Goal: Understand process/instructions

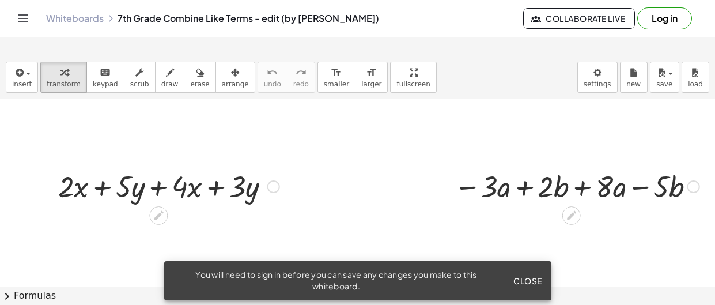
click at [515, 278] on span "Close" at bounding box center [527, 280] width 29 height 10
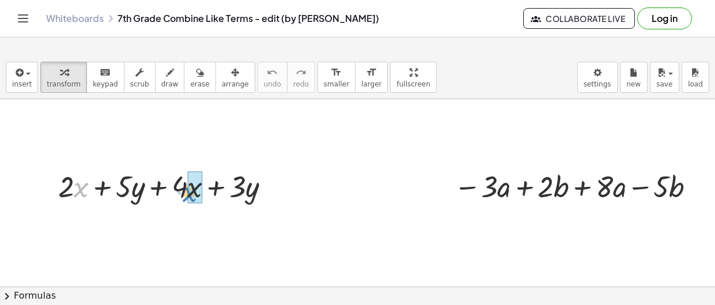
drag, startPoint x: 77, startPoint y: 193, endPoint x: 186, endPoint y: 198, distance: 108.9
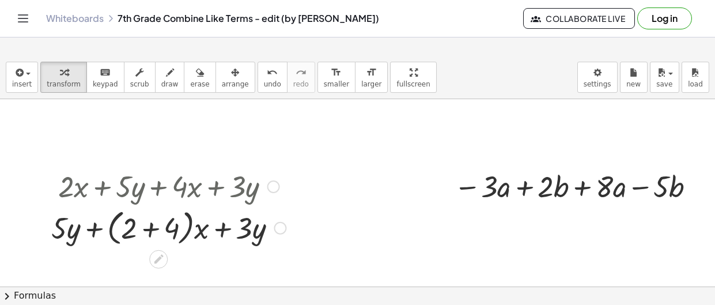
click at [264, 188] on div at bounding box center [168, 185] width 246 height 39
click at [270, 186] on div at bounding box center [273, 186] width 13 height 13
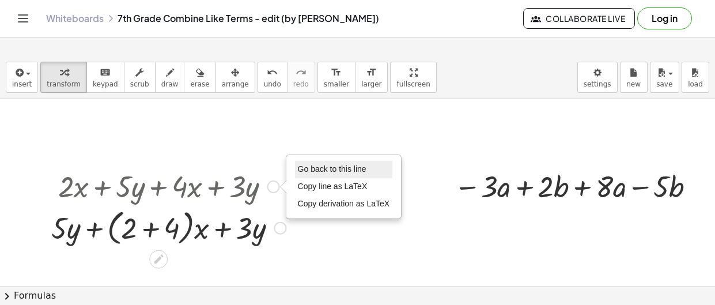
click at [302, 168] on span "Go back to this line" at bounding box center [332, 168] width 69 height 9
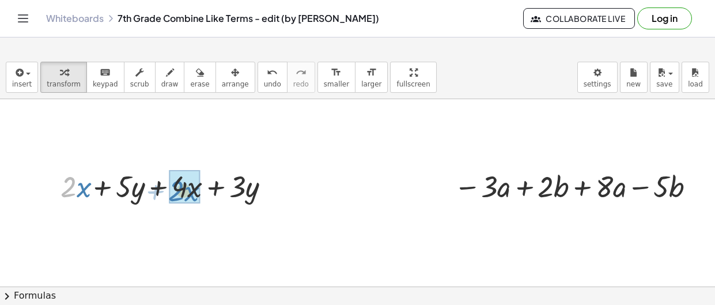
drag, startPoint x: 67, startPoint y: 190, endPoint x: 176, endPoint y: 193, distance: 108.9
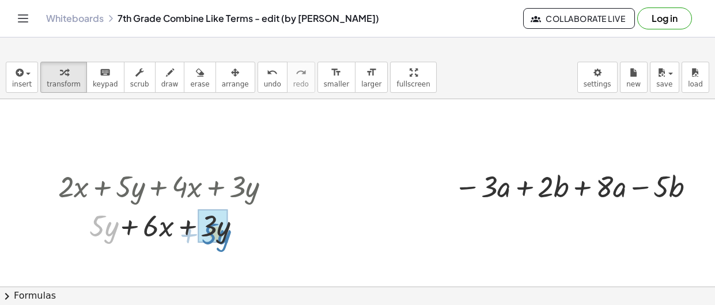
drag, startPoint x: 100, startPoint y: 231, endPoint x: 212, endPoint y: 238, distance: 112.5
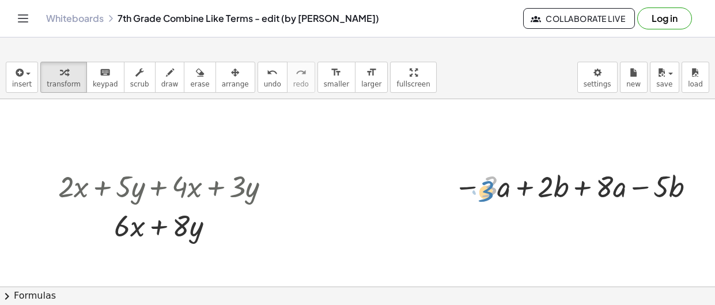
click at [482, 190] on div at bounding box center [576, 185] width 257 height 39
click at [485, 191] on div at bounding box center [576, 185] width 257 height 39
click at [476, 184] on div at bounding box center [576, 185] width 257 height 39
drag, startPoint x: 476, startPoint y: 184, endPoint x: 489, endPoint y: 191, distance: 14.4
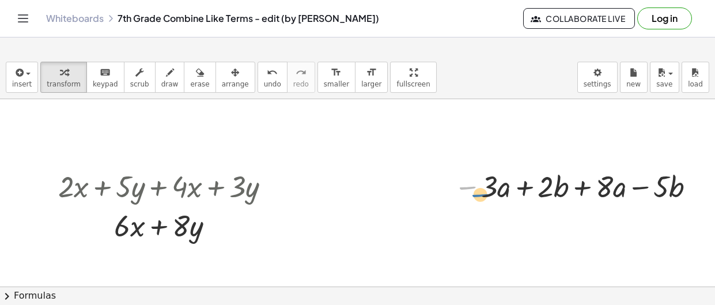
click at [489, 191] on div at bounding box center [576, 185] width 257 height 39
drag, startPoint x: 489, startPoint y: 185, endPoint x: 506, endPoint y: 199, distance: 22.0
click at [506, 199] on div at bounding box center [576, 185] width 257 height 39
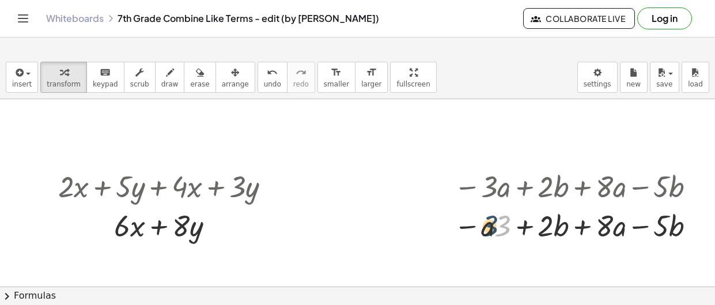
drag, startPoint x: 502, startPoint y: 219, endPoint x: 488, endPoint y: 219, distance: 14.4
click at [488, 219] on div at bounding box center [576, 224] width 257 height 39
click at [694, 183] on div at bounding box center [693, 186] width 13 height 13
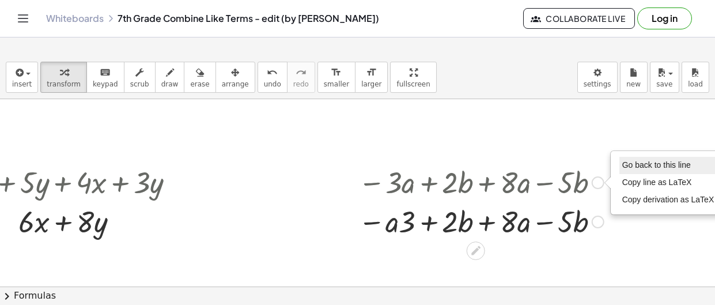
scroll to position [3, 107]
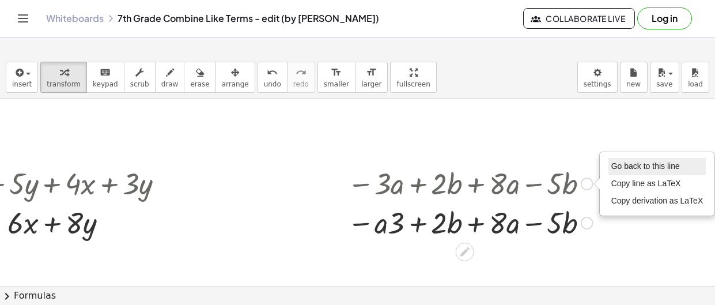
click at [688, 170] on li "Go back to this line" at bounding box center [657, 166] width 98 height 17
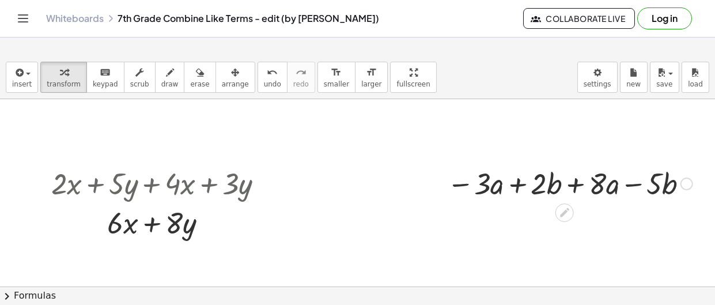
scroll to position [6, 7]
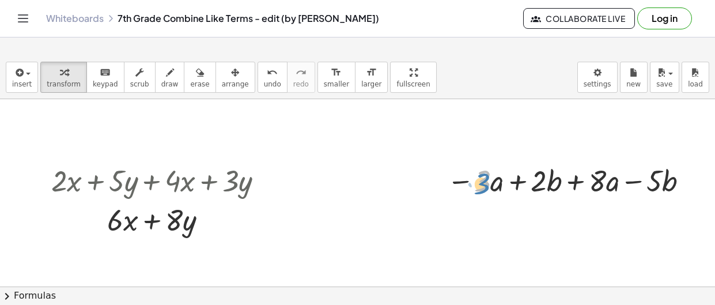
click at [485, 191] on div at bounding box center [569, 179] width 257 height 39
drag, startPoint x: 489, startPoint y: 179, endPoint x: 608, endPoint y: 189, distance: 119.0
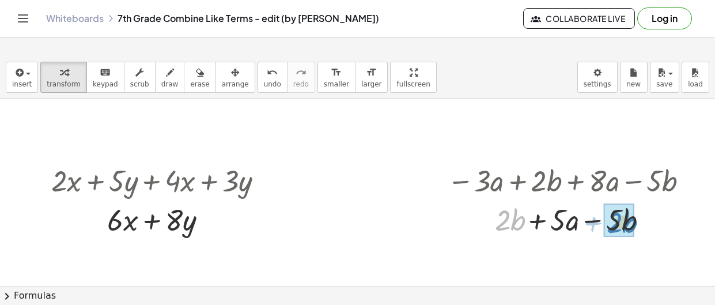
drag, startPoint x: 503, startPoint y: 217, endPoint x: 615, endPoint y: 219, distance: 112.3
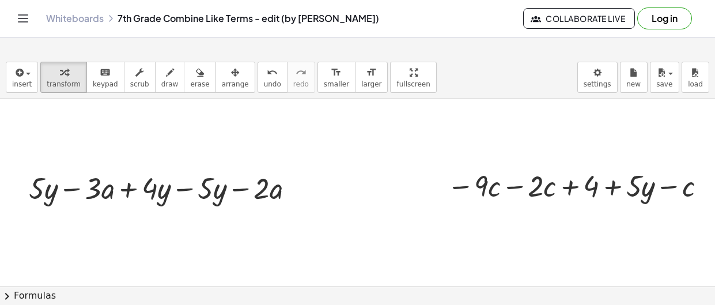
scroll to position [229, 1]
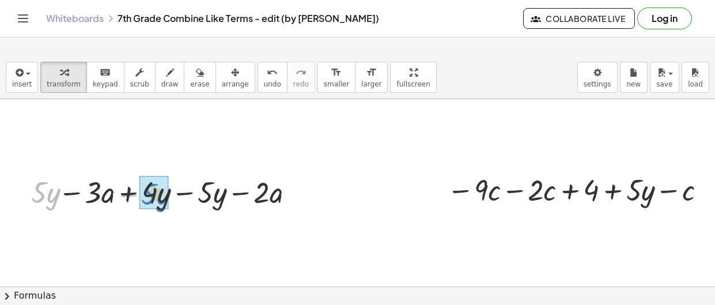
drag, startPoint x: 41, startPoint y: 191, endPoint x: 151, endPoint y: 193, distance: 110.6
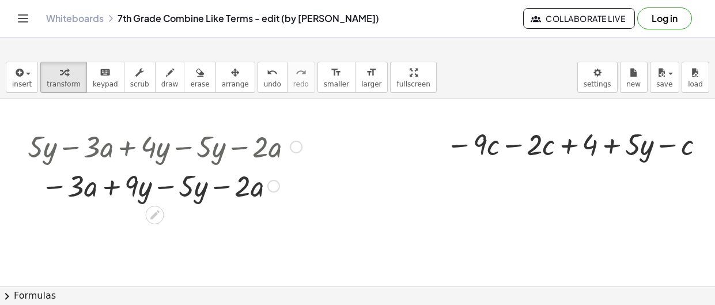
scroll to position [274, 1]
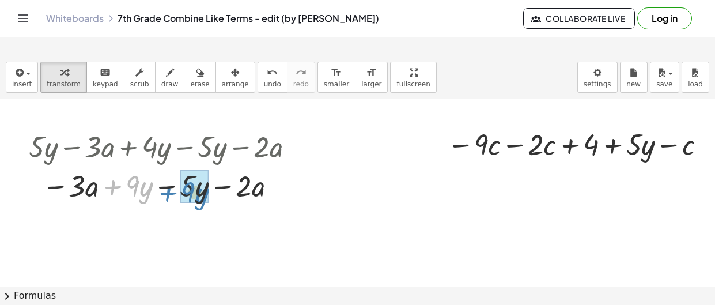
drag, startPoint x: 134, startPoint y: 181, endPoint x: 189, endPoint y: 187, distance: 55.6
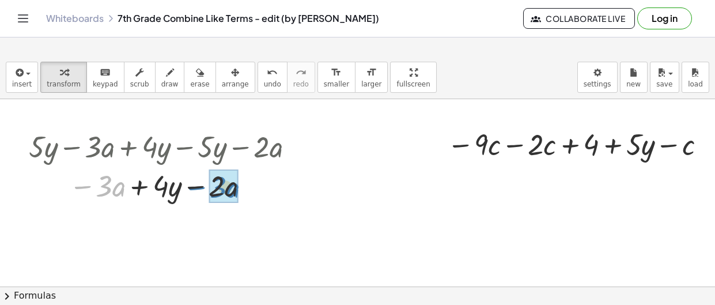
drag, startPoint x: 98, startPoint y: 185, endPoint x: 213, endPoint y: 187, distance: 114.6
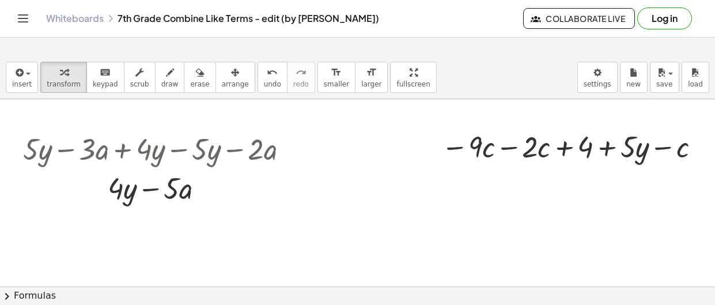
scroll to position [274, 6]
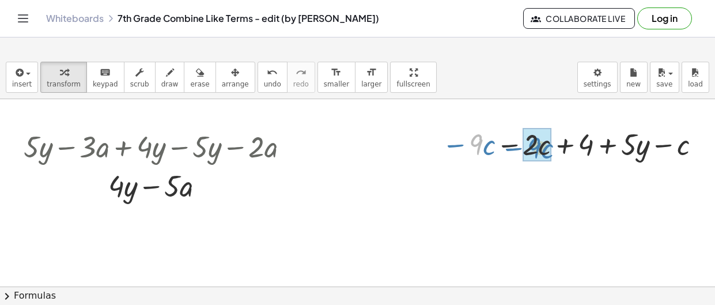
drag, startPoint x: 479, startPoint y: 142, endPoint x: 541, endPoint y: 147, distance: 61.8
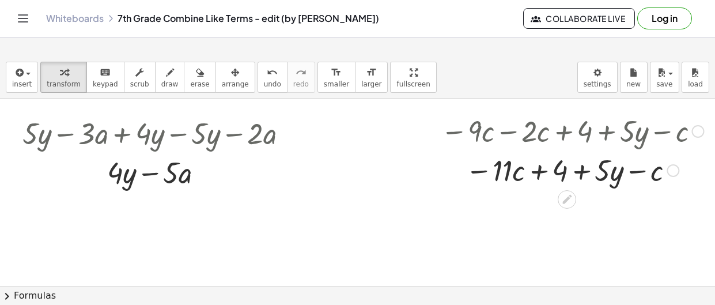
scroll to position [284, 7]
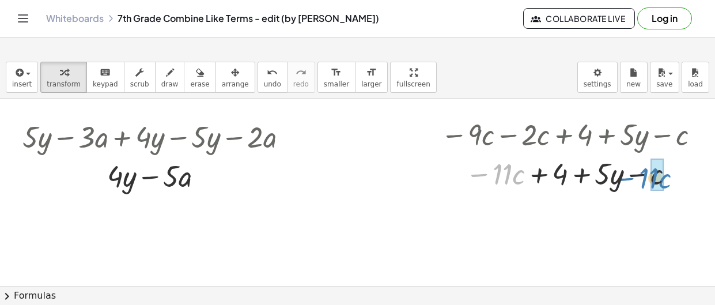
drag, startPoint x: 510, startPoint y: 173, endPoint x: 656, endPoint y: 177, distance: 146.3
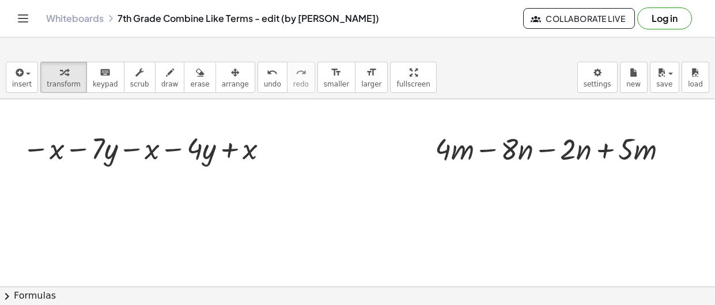
scroll to position [614, 7]
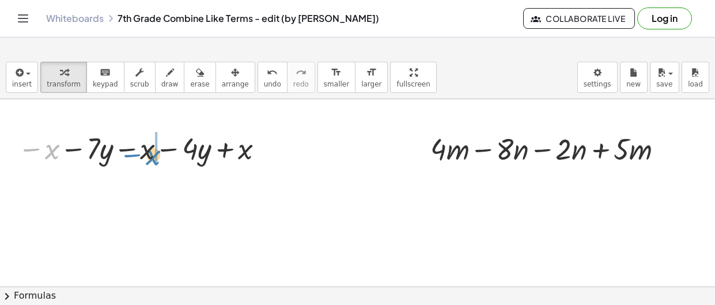
drag, startPoint x: 48, startPoint y: 150, endPoint x: 149, endPoint y: 156, distance: 101.0
click at [149, 156] on div at bounding box center [143, 147] width 262 height 39
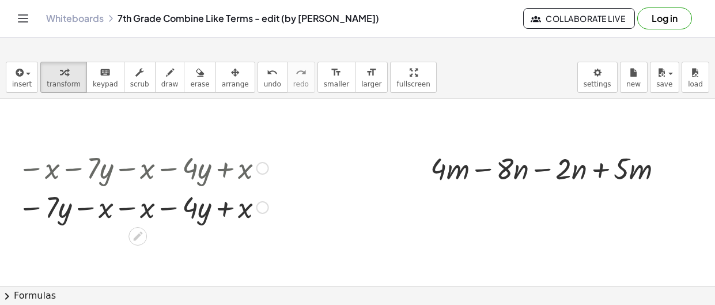
scroll to position [594, 6]
drag, startPoint x: 55, startPoint y: 205, endPoint x: 86, endPoint y: 207, distance: 31.8
click at [86, 207] on div at bounding box center [144, 206] width 262 height 39
click at [60, 210] on div at bounding box center [144, 206] width 262 height 39
drag, startPoint x: 52, startPoint y: 208, endPoint x: 191, endPoint y: 208, distance: 138.2
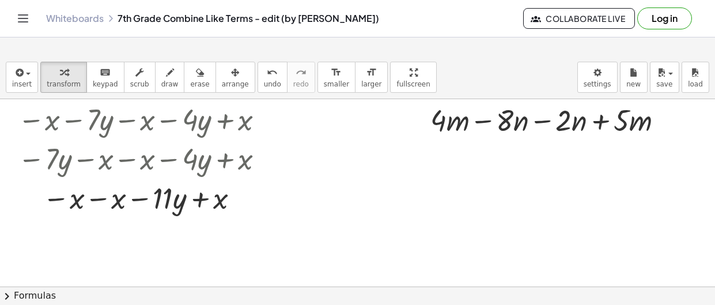
scroll to position [644, 7]
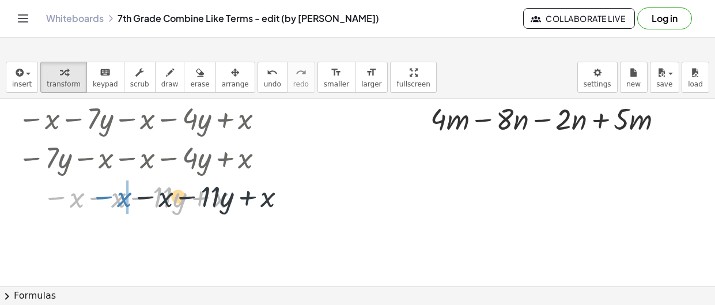
drag, startPoint x: 77, startPoint y: 195, endPoint x: 124, endPoint y: 194, distance: 47.2
click at [124, 194] on div at bounding box center [143, 195] width 262 height 39
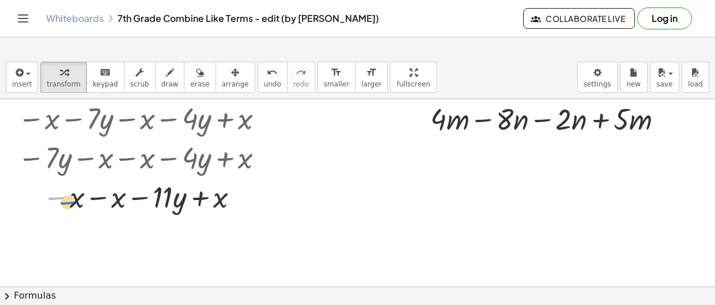
drag, startPoint x: 69, startPoint y: 192, endPoint x: 79, endPoint y: 196, distance: 11.1
click at [79, 196] on div at bounding box center [143, 195] width 262 height 39
drag, startPoint x: 77, startPoint y: 195, endPoint x: 130, endPoint y: 196, distance: 53.0
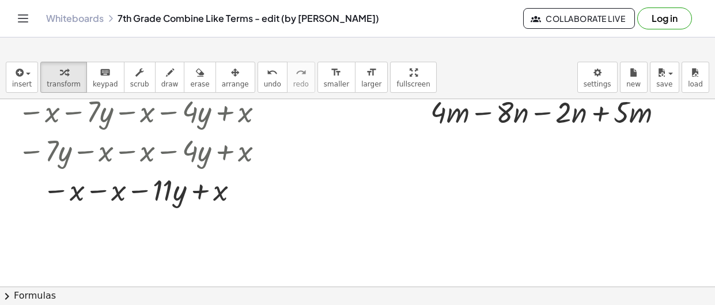
scroll to position [649, 7]
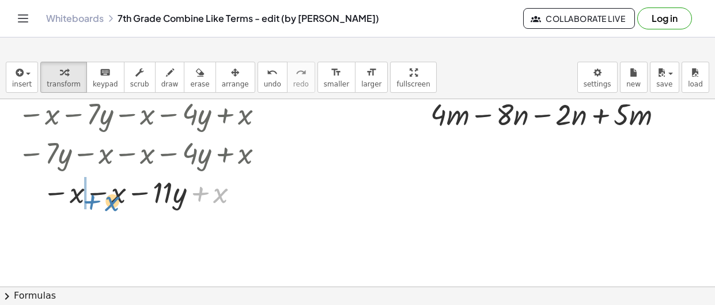
drag, startPoint x: 215, startPoint y: 195, endPoint x: 108, endPoint y: 203, distance: 108.0
click at [108, 203] on div at bounding box center [143, 191] width 262 height 39
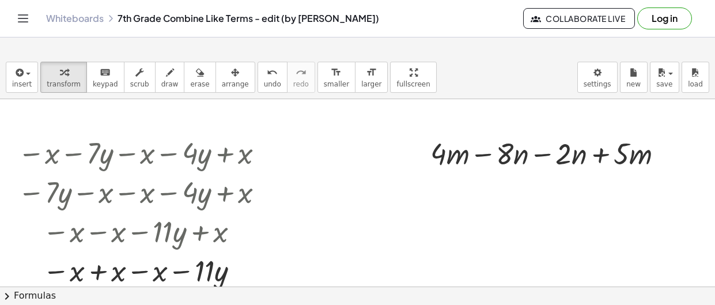
scroll to position [612, 7]
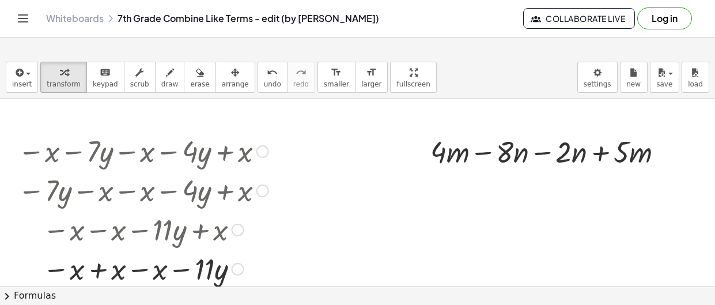
click at [262, 149] on div at bounding box center [262, 151] width 13 height 13
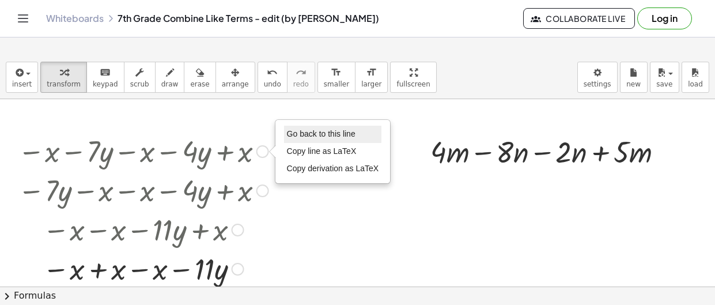
click at [295, 136] on span "Go back to this line" at bounding box center [321, 133] width 69 height 9
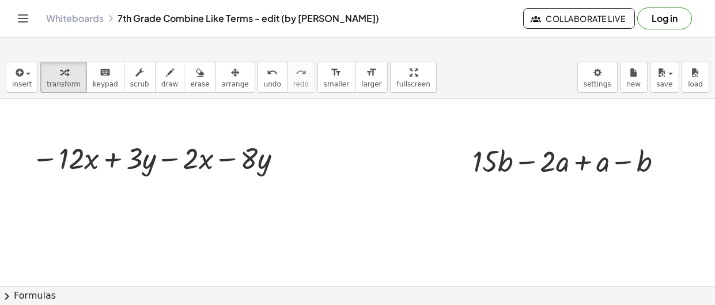
scroll to position [865, 7]
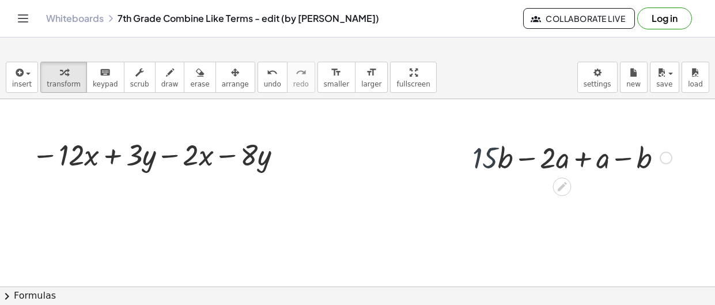
click at [496, 155] on div at bounding box center [571, 156] width 211 height 39
drag, startPoint x: 496, startPoint y: 155, endPoint x: 648, endPoint y: 165, distance: 152.3
click at [648, 165] on div at bounding box center [567, 156] width 206 height 39
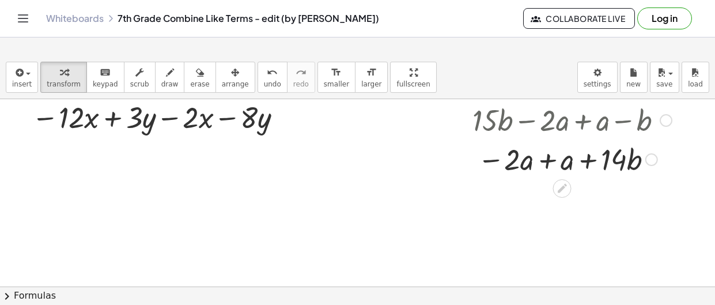
scroll to position [903, 7]
drag, startPoint x: 519, startPoint y: 165, endPoint x: 571, endPoint y: 165, distance: 51.8
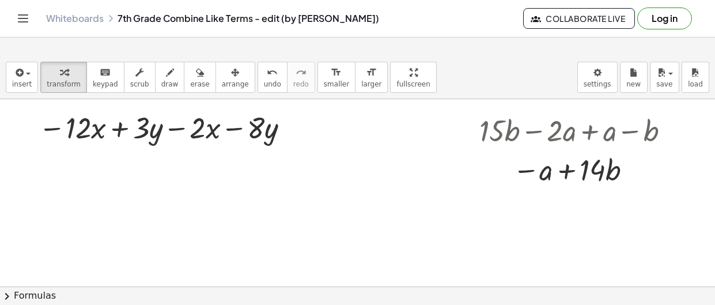
scroll to position [892, 0]
drag, startPoint x: 75, startPoint y: 124, endPoint x: 188, endPoint y: 127, distance: 112.9
click at [188, 127] on div at bounding box center [166, 127] width 267 height 39
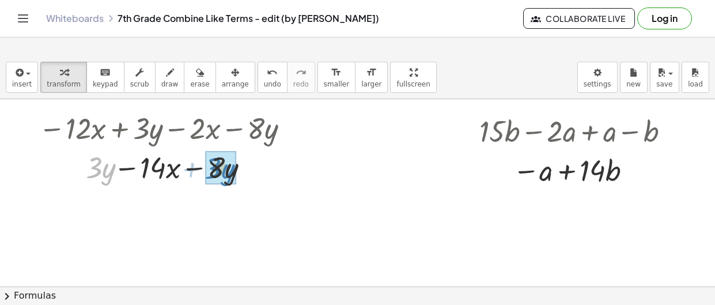
drag, startPoint x: 99, startPoint y: 163, endPoint x: 220, endPoint y: 164, distance: 120.9
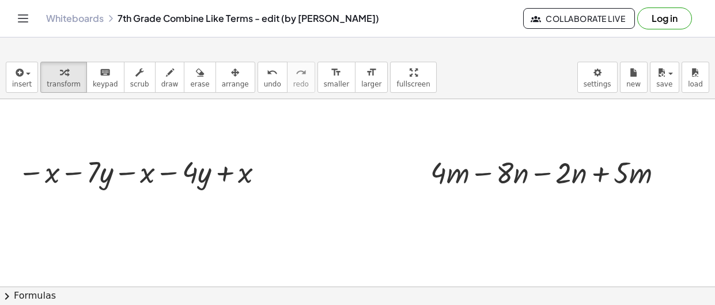
scroll to position [589, 7]
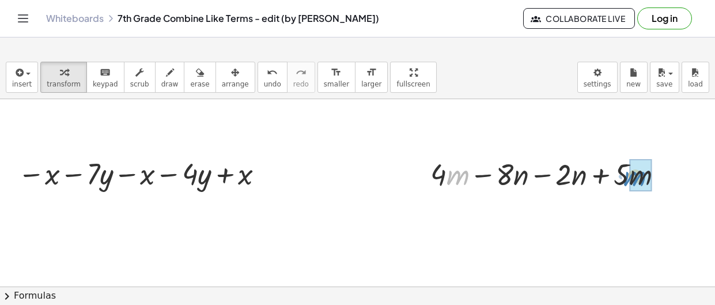
drag, startPoint x: 446, startPoint y: 174, endPoint x: 624, endPoint y: 174, distance: 177.9
click at [624, 174] on div at bounding box center [550, 173] width 253 height 39
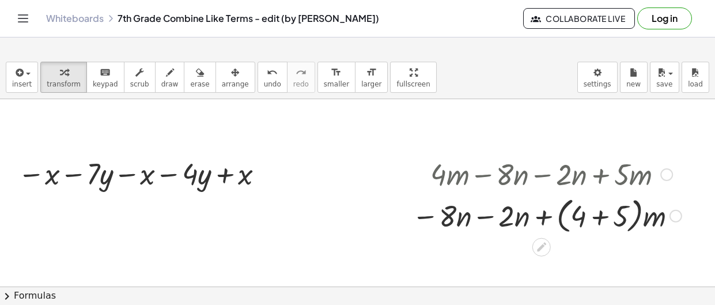
click at [660, 173] on div at bounding box center [666, 174] width 13 height 13
click at [703, 152] on span "Go back to this line" at bounding box center [724, 156] width 69 height 9
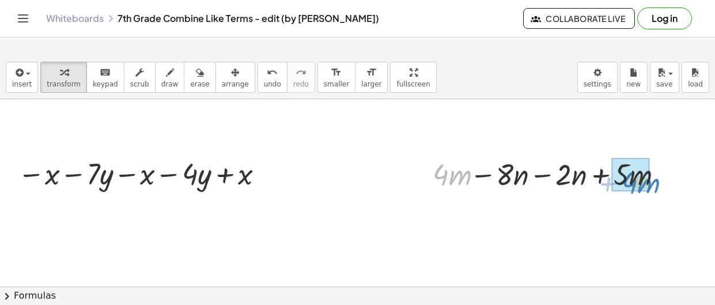
drag, startPoint x: 440, startPoint y: 173, endPoint x: 629, endPoint y: 182, distance: 189.1
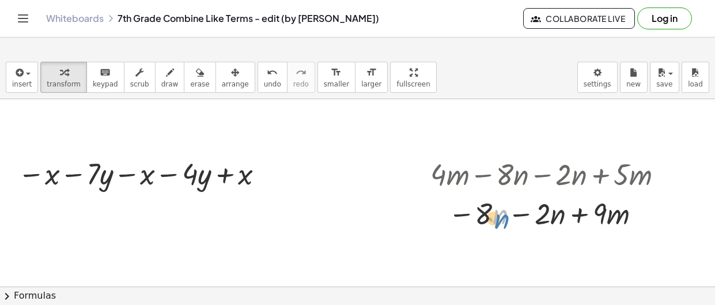
click at [498, 215] on div at bounding box center [550, 212] width 253 height 39
drag, startPoint x: 482, startPoint y: 211, endPoint x: 561, endPoint y: 239, distance: 84.3
click at [561, 239] on div "+ · 2 · x + · 5 · y + · 4 · x + · 3 · y + · 5 · y + · 6 · x + · 3 · y + · x + ·…" at bounding box center [354, 66] width 722 height 1113
click at [484, 211] on div at bounding box center [550, 212] width 253 height 39
drag, startPoint x: 484, startPoint y: 211, endPoint x: 530, endPoint y: 212, distance: 46.1
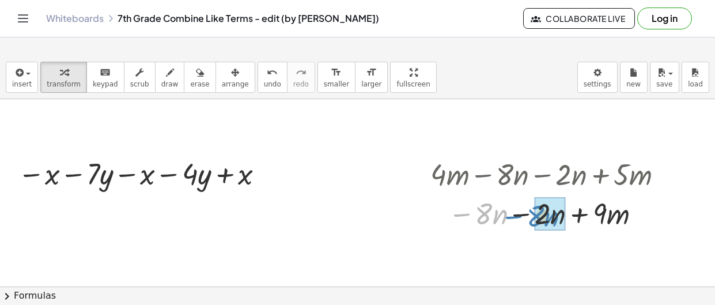
click at [530, 212] on div at bounding box center [550, 212] width 253 height 39
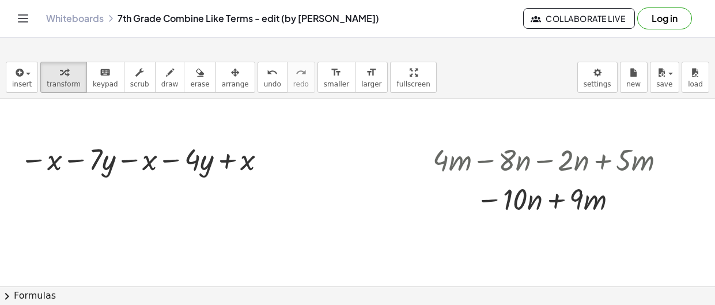
scroll to position [600, 5]
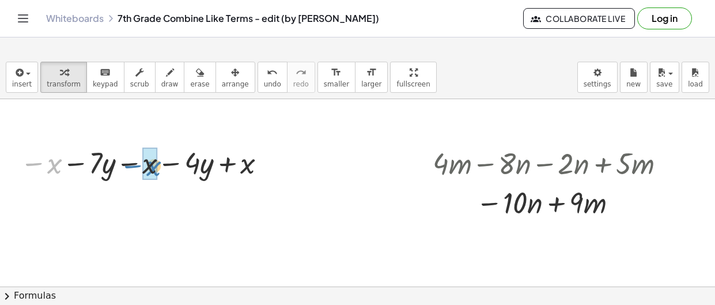
drag, startPoint x: 52, startPoint y: 170, endPoint x: 151, endPoint y: 173, distance: 99.1
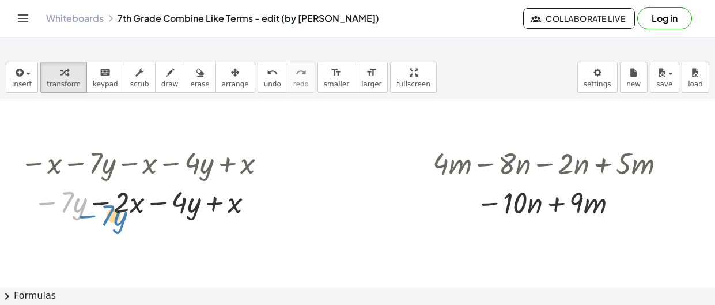
drag, startPoint x: 71, startPoint y: 206, endPoint x: 111, endPoint y: 219, distance: 42.4
click at [111, 219] on div at bounding box center [145, 200] width 262 height 39
drag, startPoint x: 64, startPoint y: 204, endPoint x: 179, endPoint y: 202, distance: 114.0
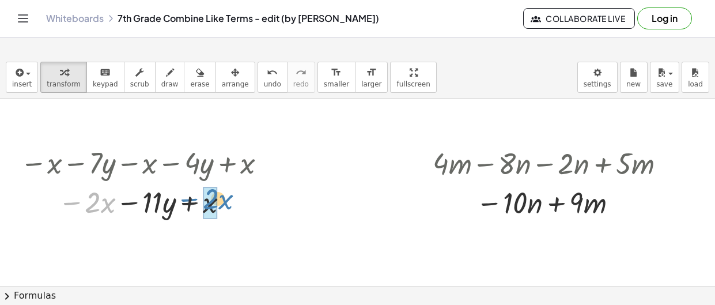
drag, startPoint x: 94, startPoint y: 200, endPoint x: 211, endPoint y: 199, distance: 117.5
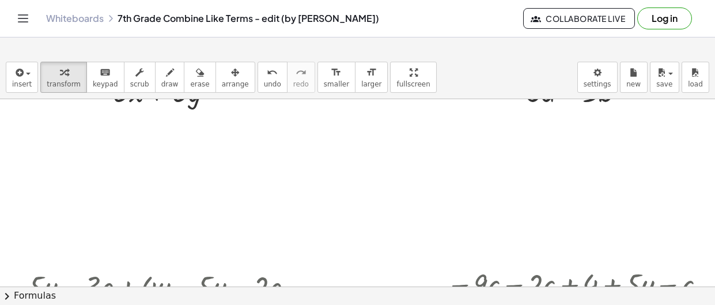
scroll to position [0, 1]
